Goal: Task Accomplishment & Management: Manage account settings

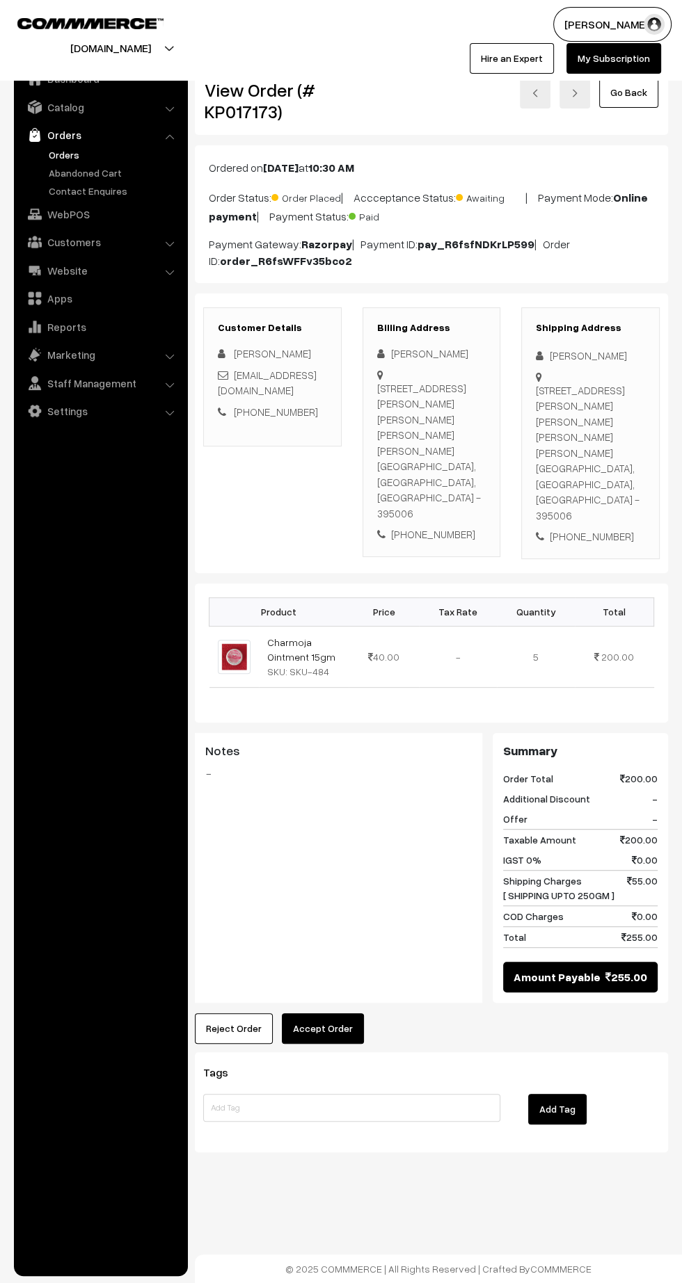
click at [328, 1013] on button "Accept Order" at bounding box center [323, 1028] width 82 height 31
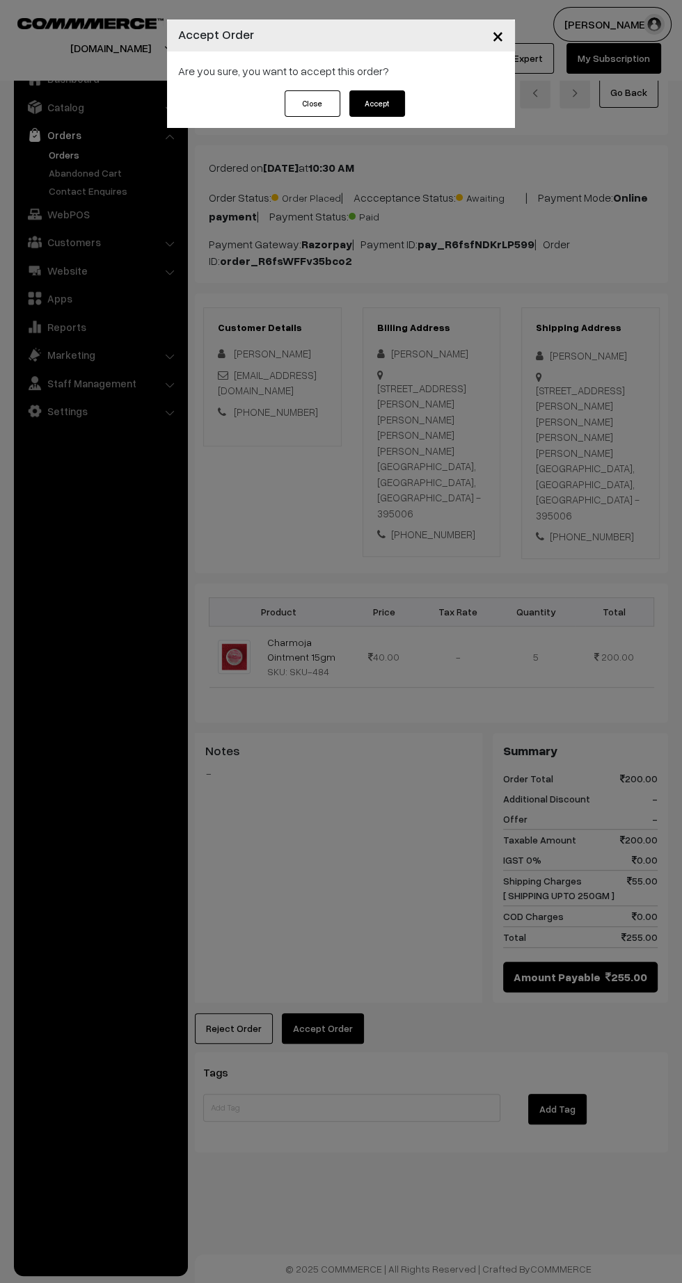
click at [397, 103] on button "Accept" at bounding box center [377, 103] width 56 height 26
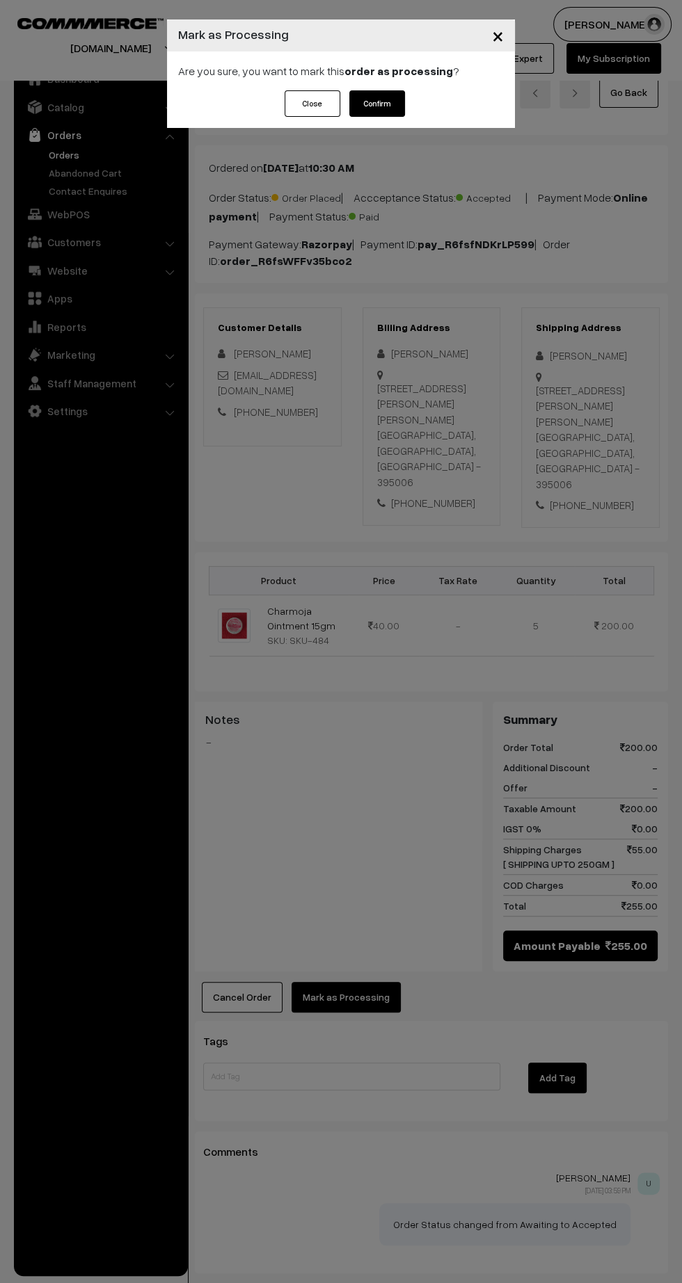
click at [398, 99] on button "Confirm" at bounding box center [377, 103] width 56 height 26
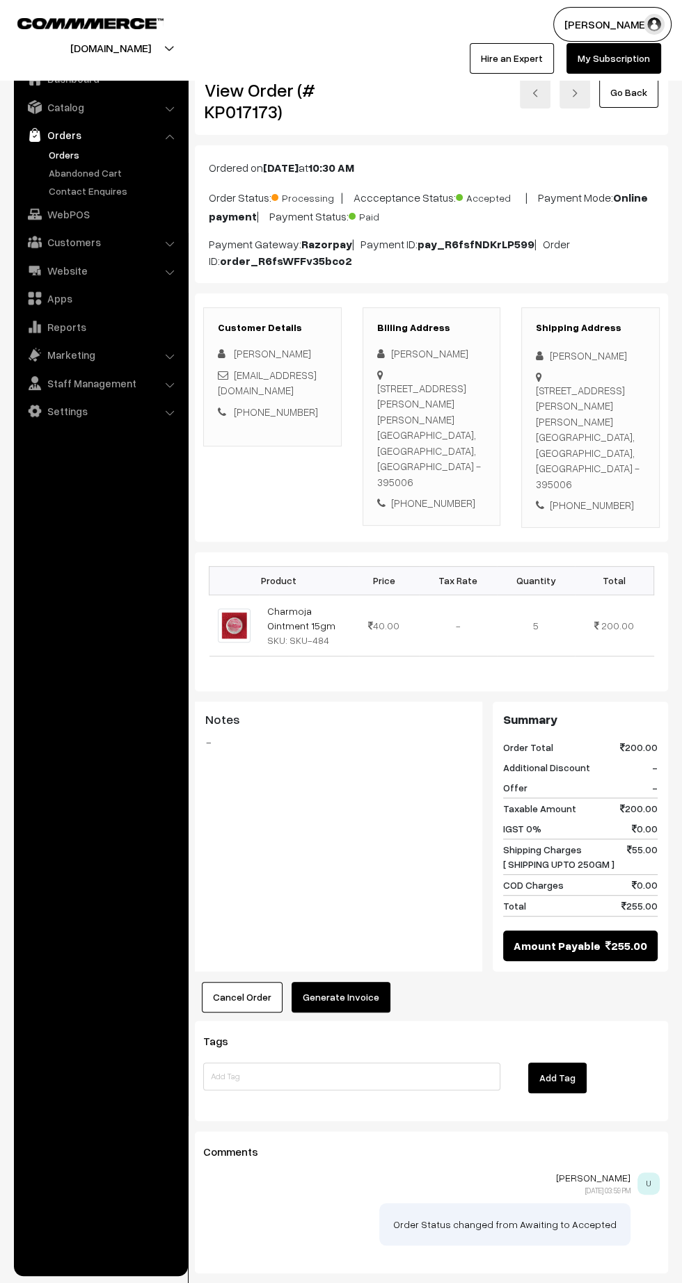
click at [353, 1006] on button "Generate Invoice" at bounding box center [340, 997] width 99 height 31
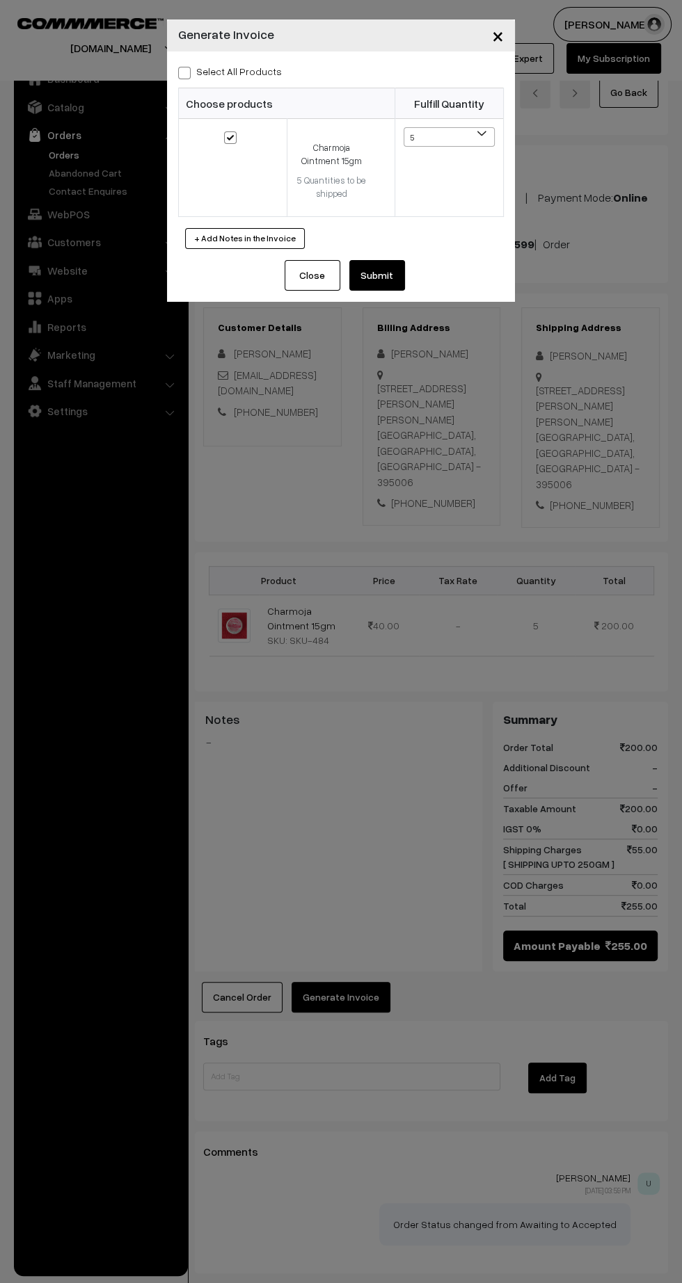
click at [401, 273] on button "Submit" at bounding box center [377, 275] width 56 height 31
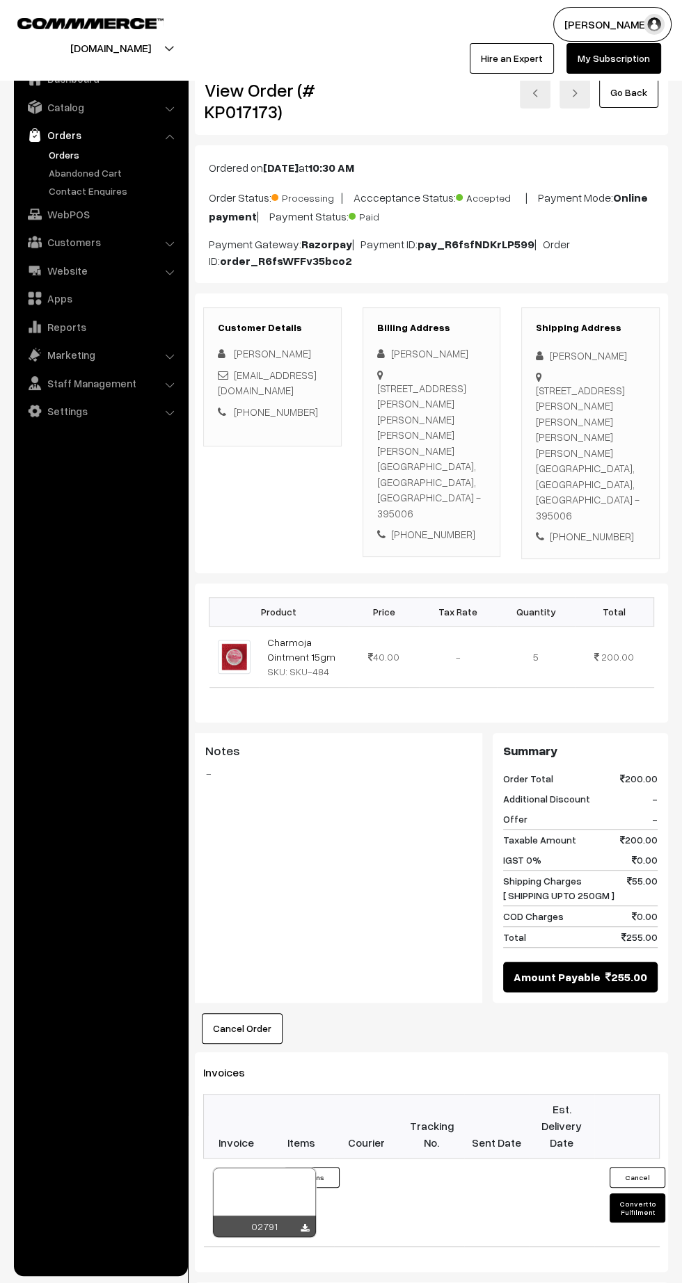
click at [305, 1224] on icon at bounding box center [304, 1228] width 8 height 9
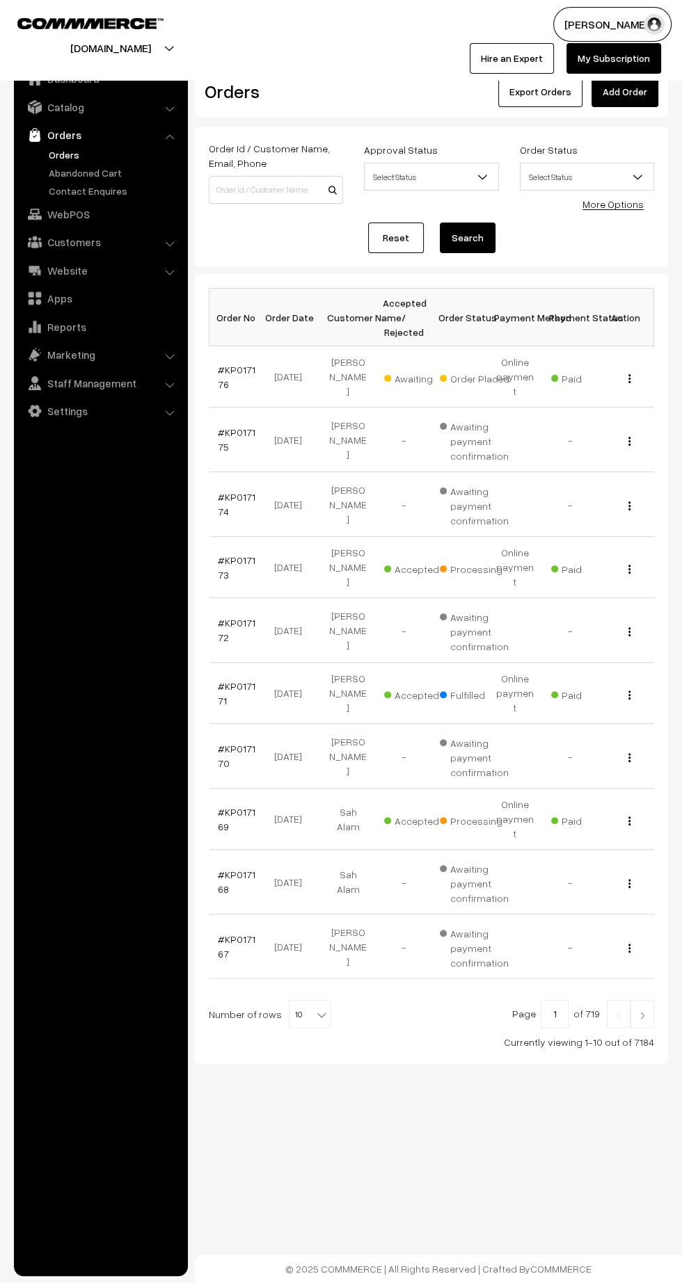
click at [222, 375] on link "#KP017176" at bounding box center [237, 377] width 38 height 26
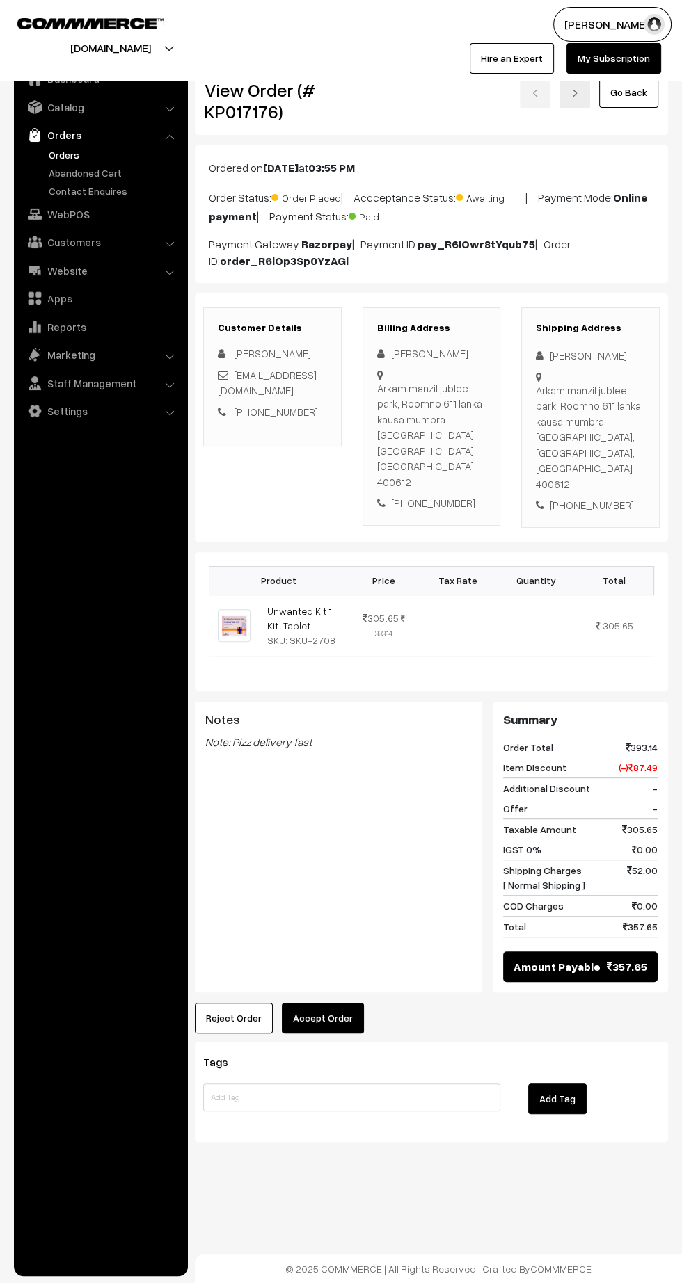
click at [323, 1003] on button "Accept Order" at bounding box center [323, 1018] width 82 height 31
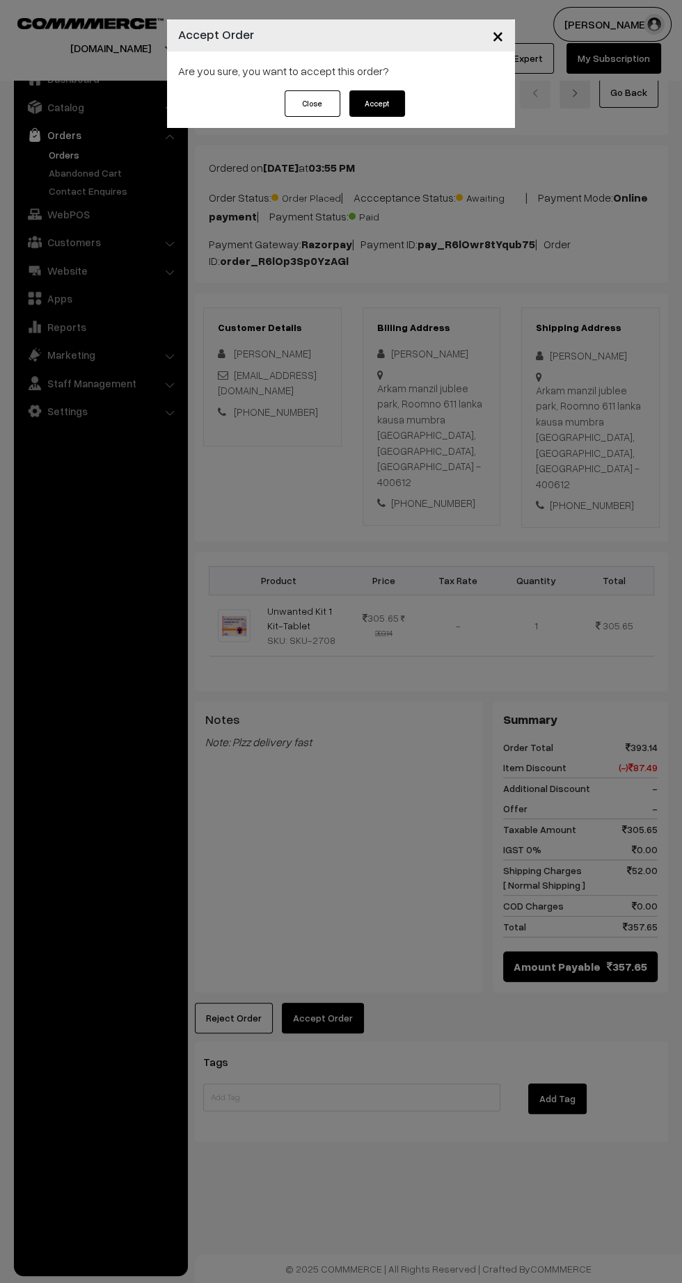
click at [359, 113] on button "Accept" at bounding box center [377, 103] width 56 height 26
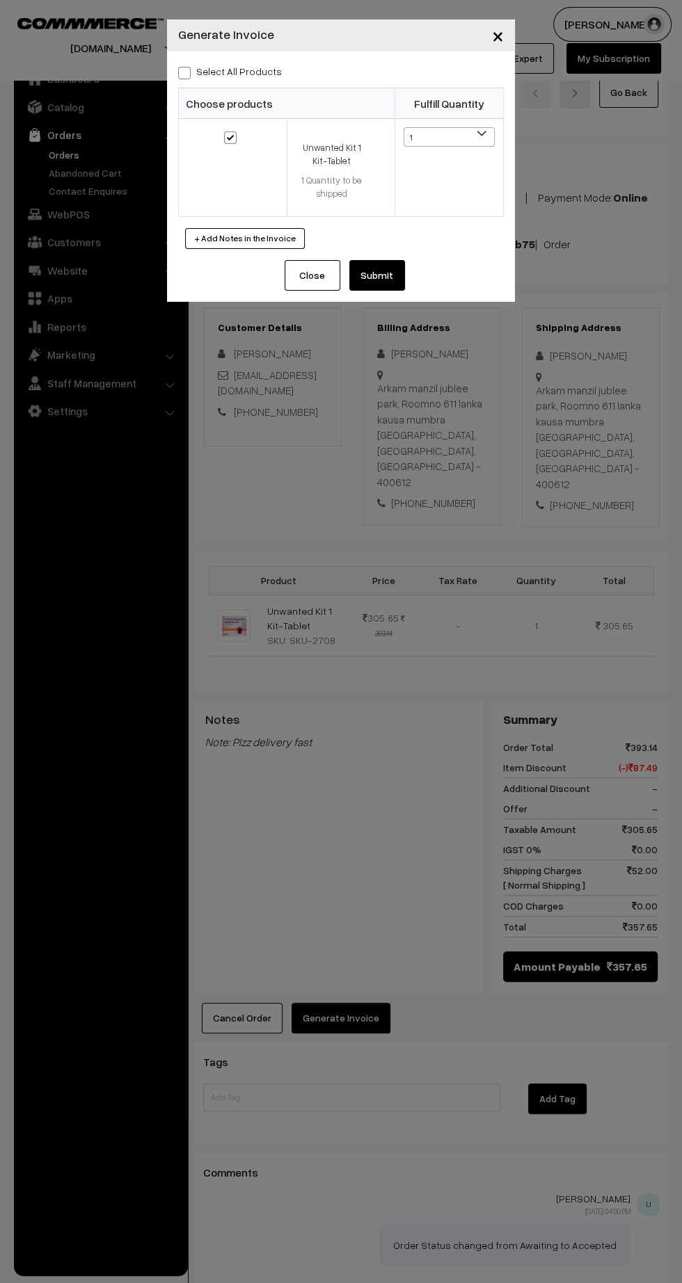
click at [390, 278] on button "Submit" at bounding box center [377, 275] width 56 height 31
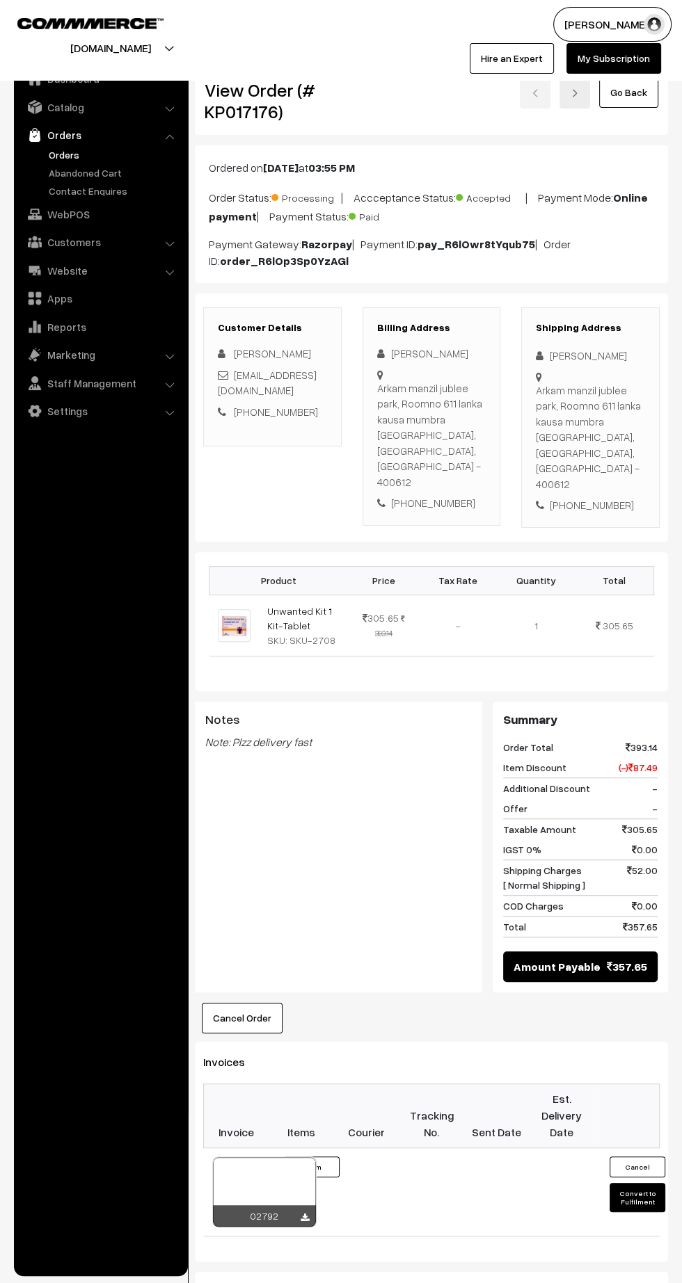
click at [304, 1214] on icon at bounding box center [304, 1218] width 8 height 9
